Goal: Information Seeking & Learning: Learn about a topic

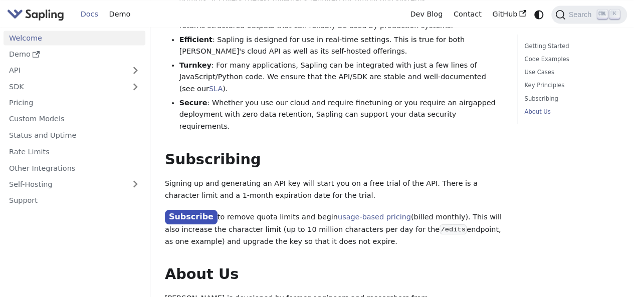
scroll to position [954, 0]
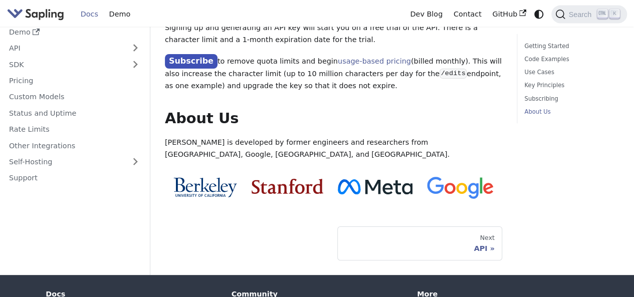
drag, startPoint x: 287, startPoint y: 148, endPoint x: 218, endPoint y: 142, distance: 69.4
click at [218, 227] on nav "Next API" at bounding box center [333, 244] width 337 height 34
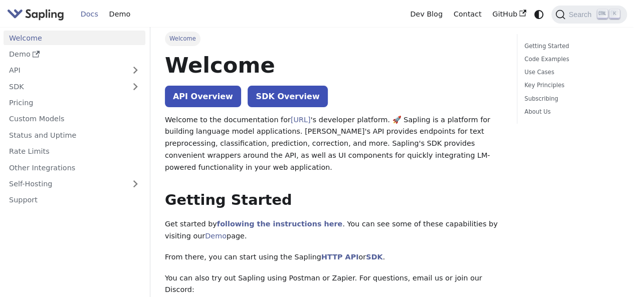
scroll to position [0, 0]
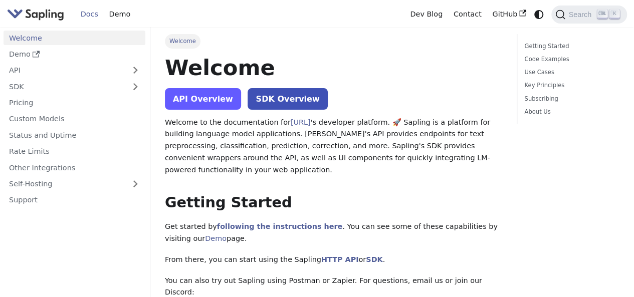
click at [197, 102] on link "API Overview" at bounding box center [203, 99] width 76 height 22
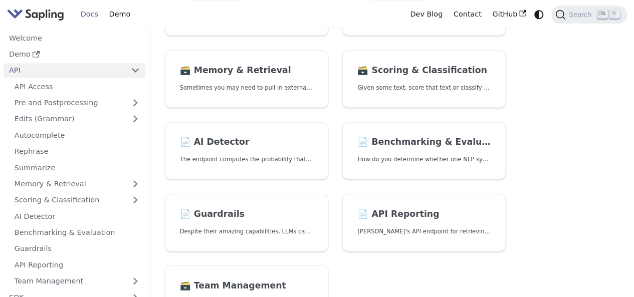
scroll to position [285, 0]
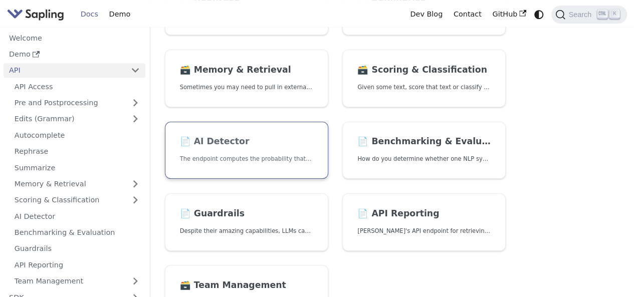
click at [252, 154] on p "The endpoint computes the probability that a piece of text is AI-generated," at bounding box center [246, 159] width 133 height 10
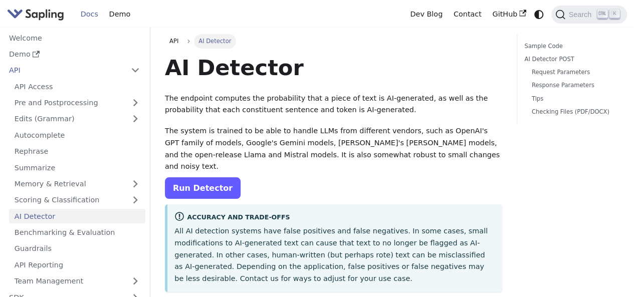
click at [220, 180] on link "Run Detector" at bounding box center [203, 188] width 76 height 22
